Goal: Information Seeking & Learning: Learn about a topic

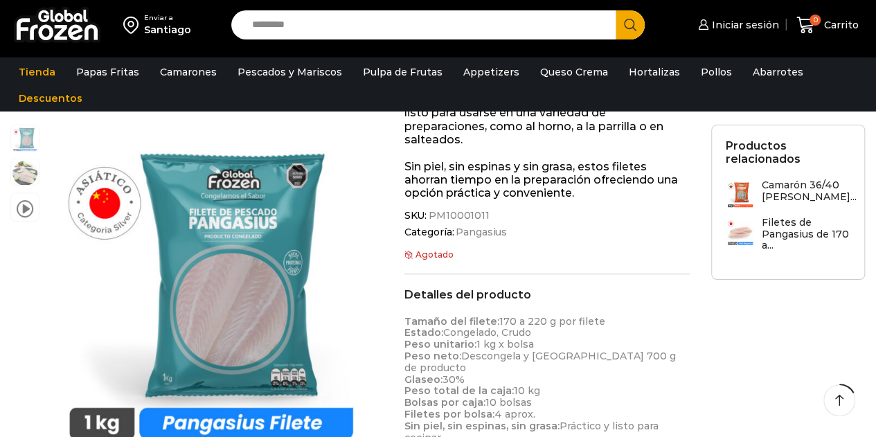
scroll to position [295, 0]
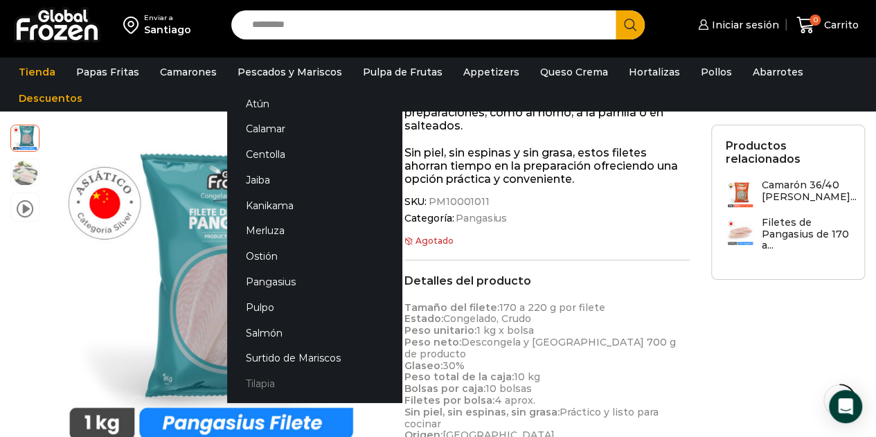
click at [265, 380] on link "Tilapia" at bounding box center [314, 384] width 174 height 26
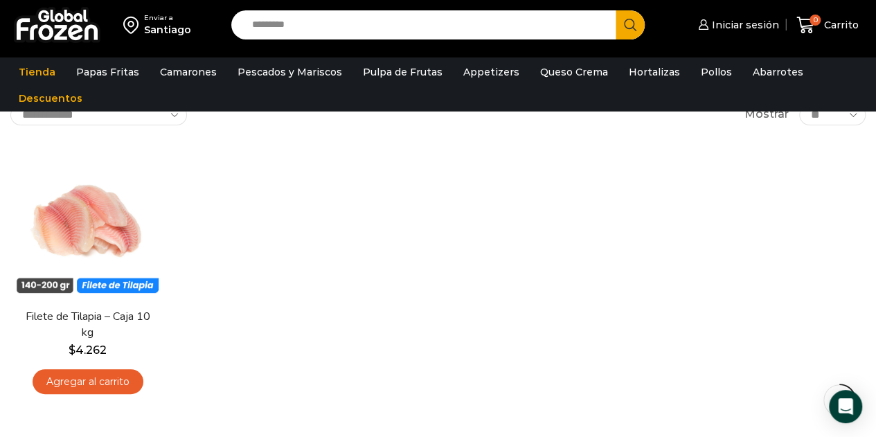
scroll to position [138, 0]
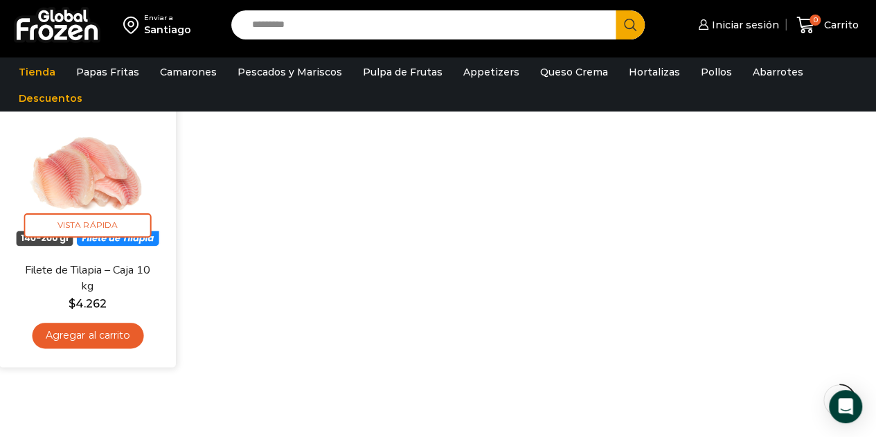
drag, startPoint x: 106, startPoint y: 182, endPoint x: 144, endPoint y: 183, distance: 38.1
click at [106, 182] on img at bounding box center [88, 174] width 156 height 156
